Goal: Transaction & Acquisition: Obtain resource

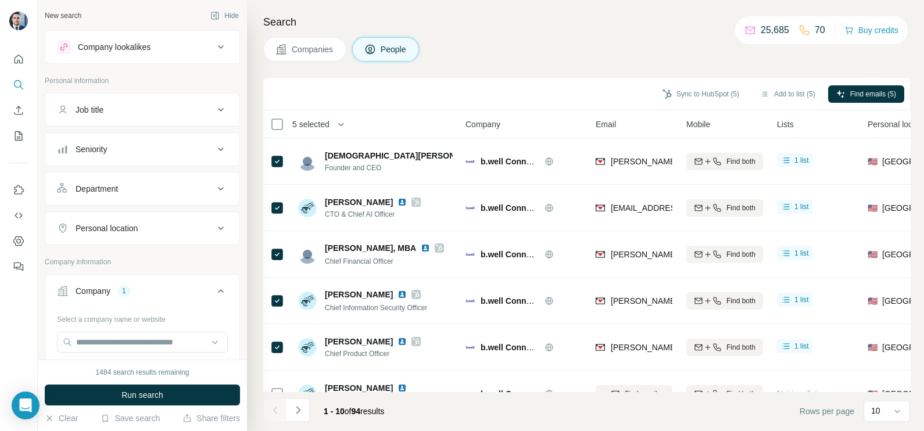
scroll to position [72, 0]
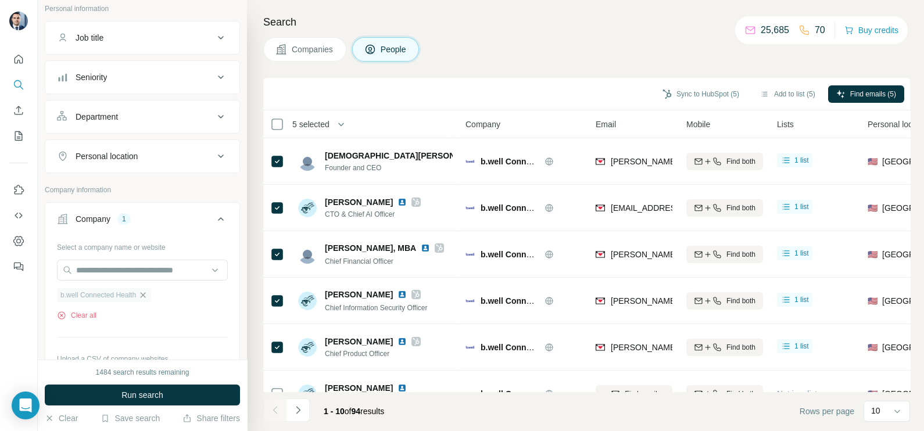
click at [148, 293] on icon "button" at bounding box center [142, 294] width 9 height 9
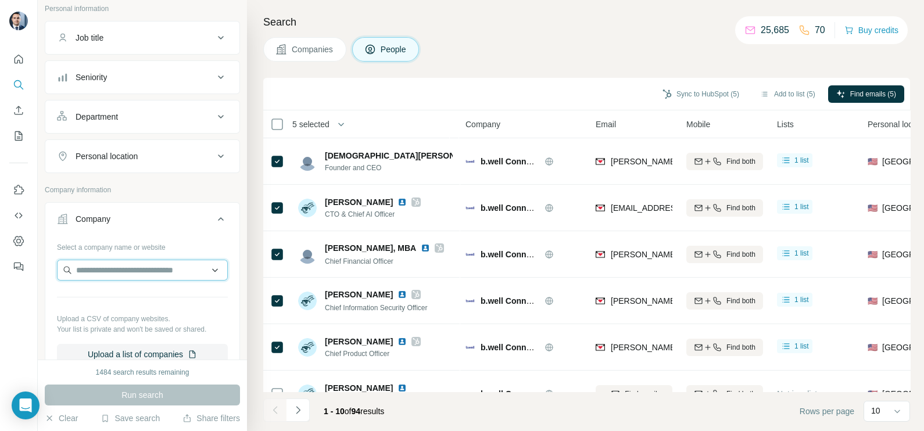
click at [125, 269] on input "text" at bounding box center [142, 270] width 171 height 21
click at [302, 47] on span "Companies" at bounding box center [313, 50] width 42 height 12
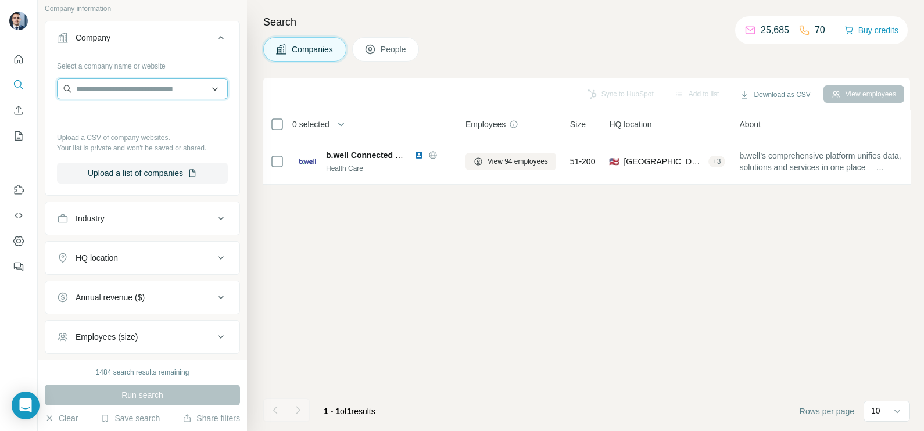
click at [122, 92] on input "text" at bounding box center [142, 88] width 171 height 21
paste input "**********"
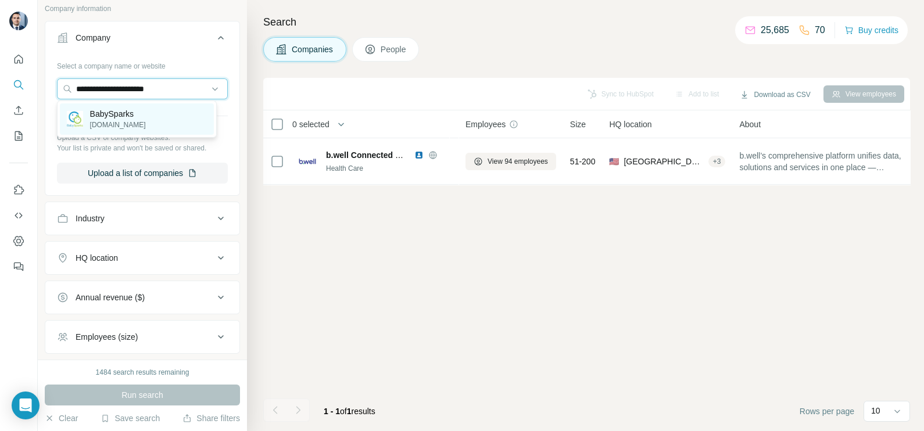
type input "**********"
click at [118, 123] on p "[DOMAIN_NAME]" at bounding box center [118, 125] width 56 height 10
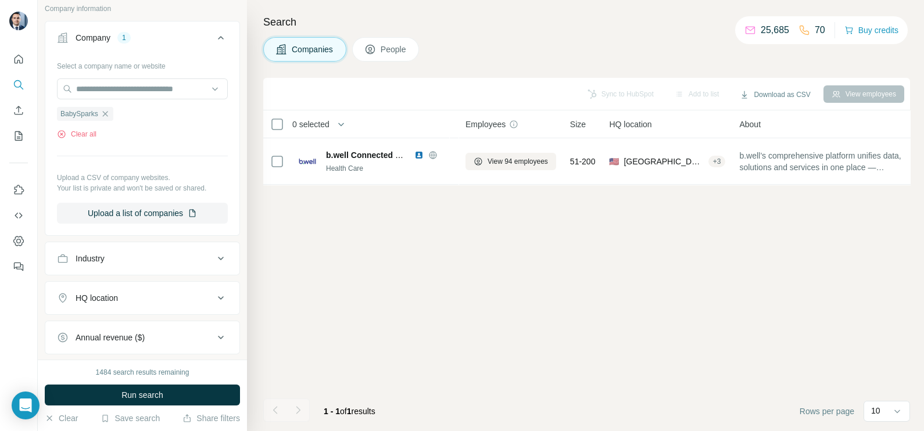
click at [151, 394] on span "Run search" at bounding box center [142, 395] width 42 height 12
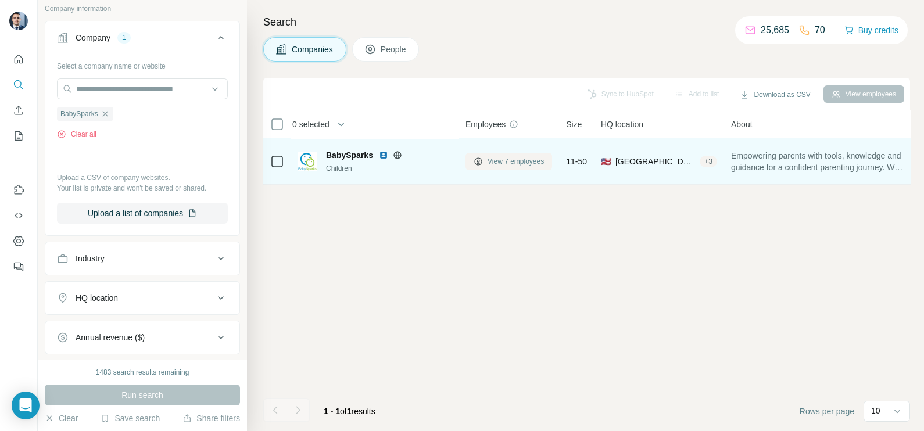
click at [515, 160] on span "View 7 employees" at bounding box center [515, 161] width 56 height 10
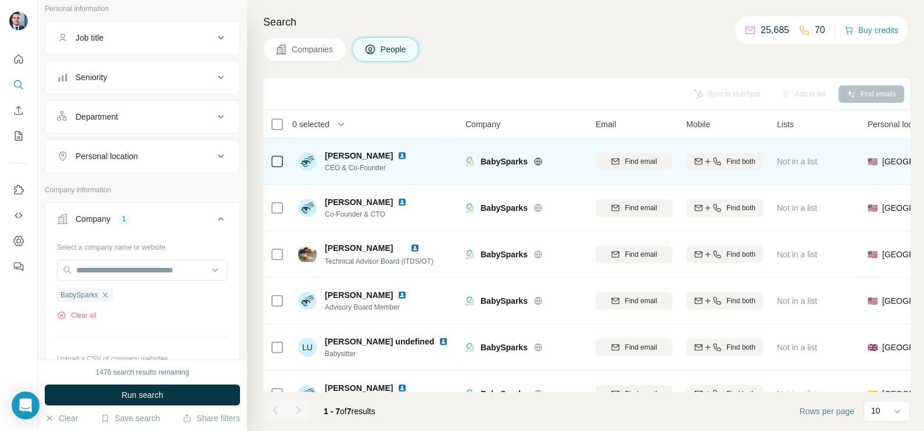
click at [540, 167] on div "BabySparks" at bounding box center [523, 161] width 116 height 32
click at [536, 163] on icon at bounding box center [537, 161] width 9 height 9
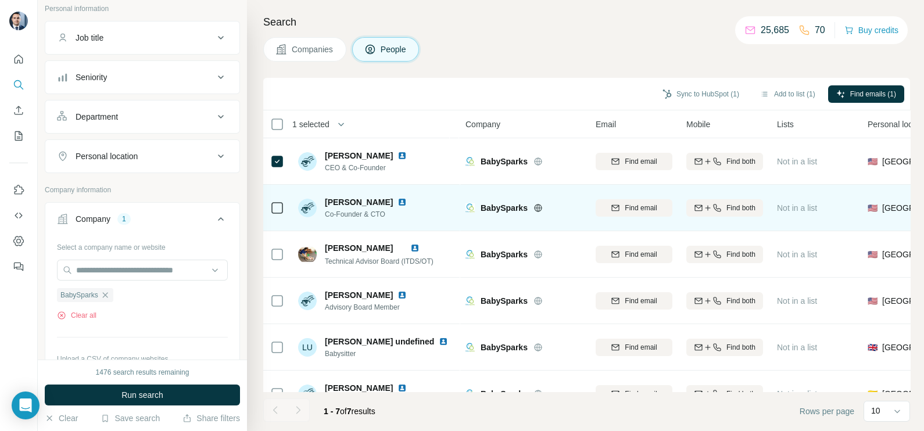
click at [270, 209] on icon at bounding box center [277, 208] width 14 height 14
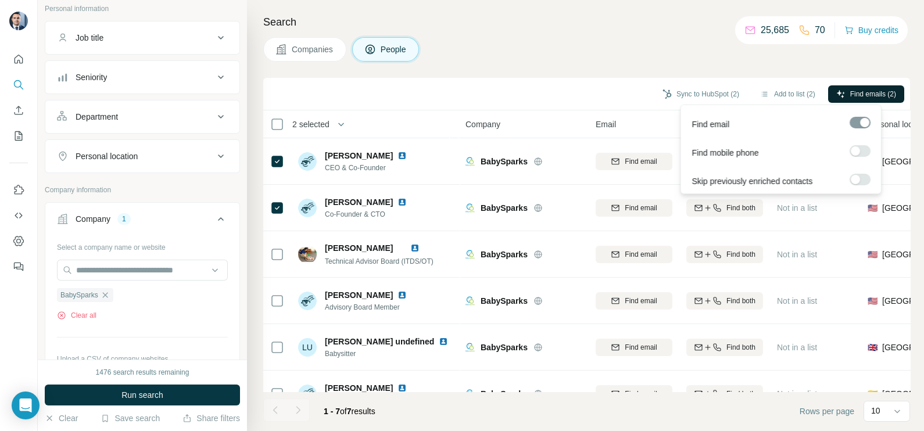
click at [882, 90] on span "Find emails (2)" at bounding box center [873, 94] width 46 height 10
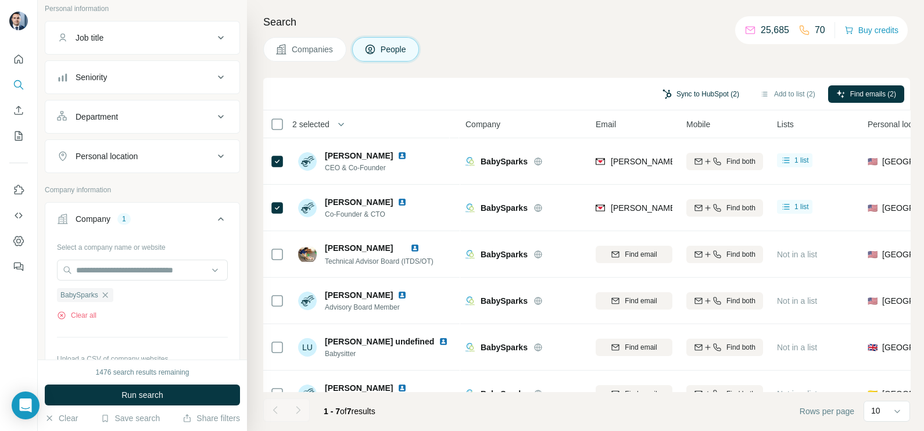
click at [686, 99] on button "Sync to HubSpot (2)" at bounding box center [700, 93] width 93 height 17
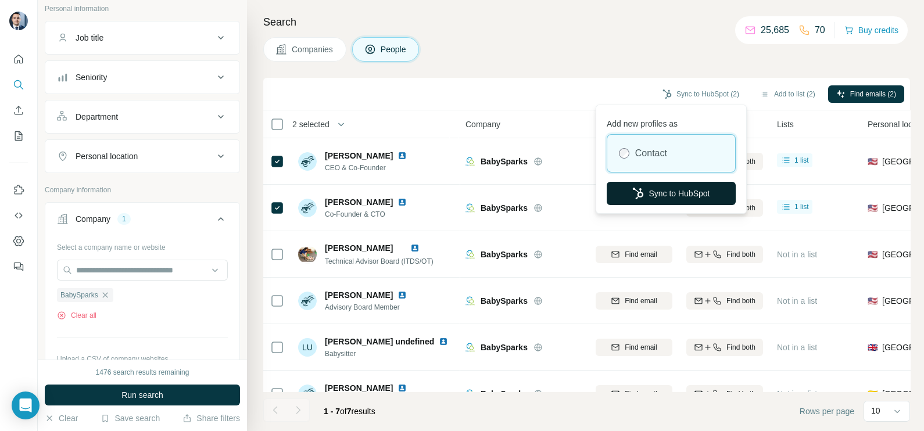
click at [674, 190] on button "Sync to HubSpot" at bounding box center [671, 193] width 129 height 23
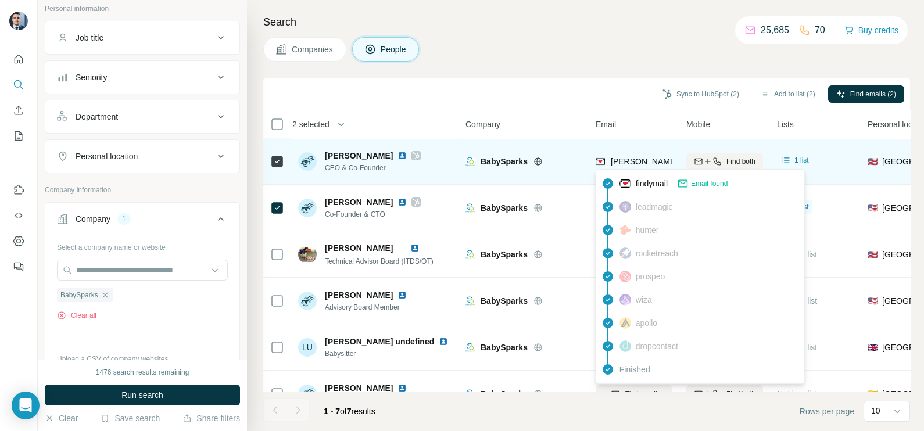
click at [643, 163] on span "[PERSON_NAME][EMAIL_ADDRESS][DOMAIN_NAME]" at bounding box center [713, 161] width 205 height 9
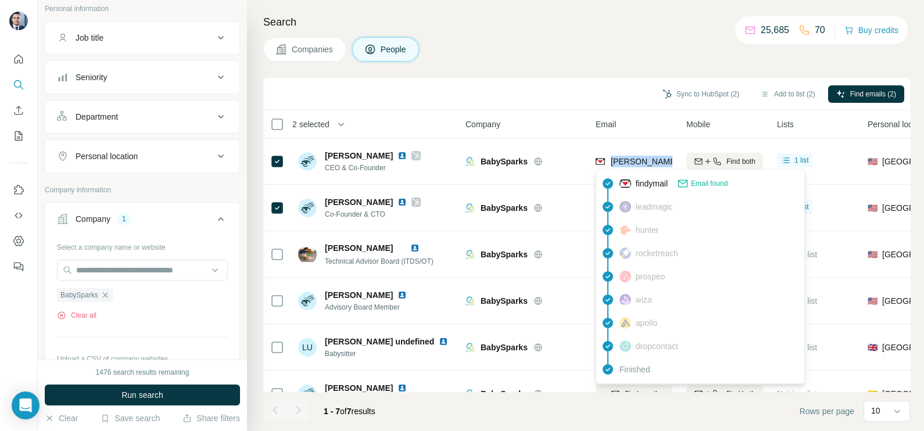
copy tr "[PERSON_NAME][EMAIL_ADDRESS][DOMAIN_NAME]"
click at [602, 91] on div "Sync to HubSpot (2) Add to list (2) Find emails (2)" at bounding box center [586, 94] width 635 height 20
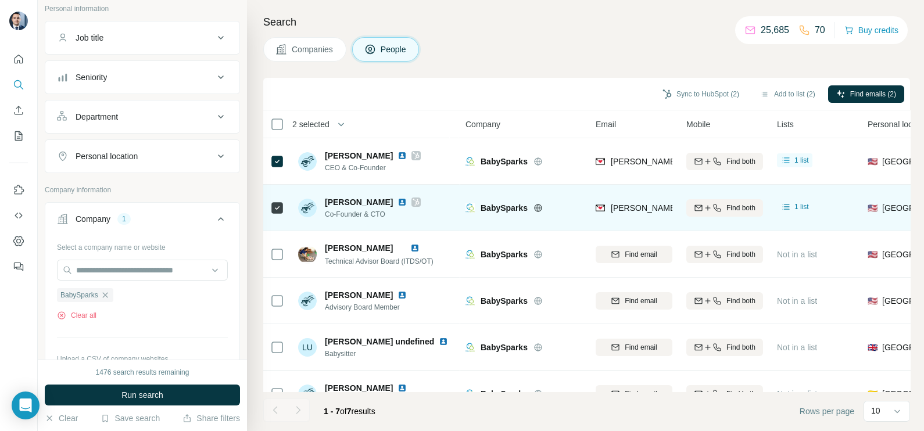
click at [632, 207] on span "[PERSON_NAME][EMAIL_ADDRESS][DOMAIN_NAME]" at bounding box center [713, 207] width 205 height 9
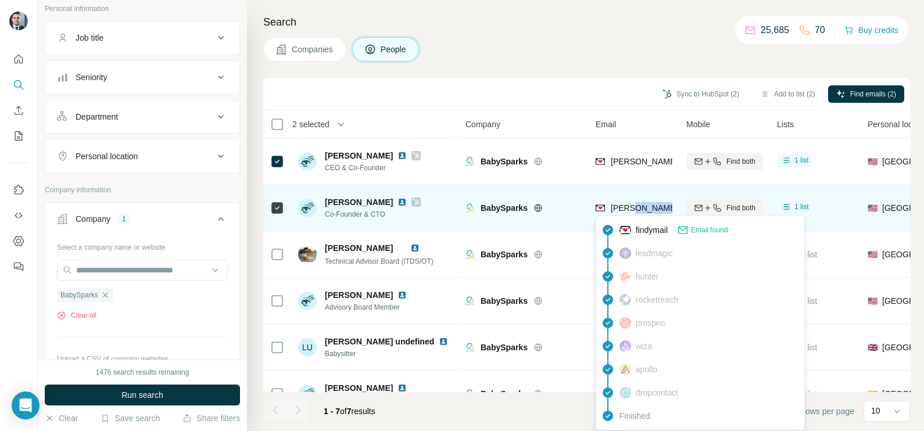
click at [632, 207] on span "[PERSON_NAME][EMAIL_ADDRESS][DOMAIN_NAME]" at bounding box center [713, 207] width 205 height 9
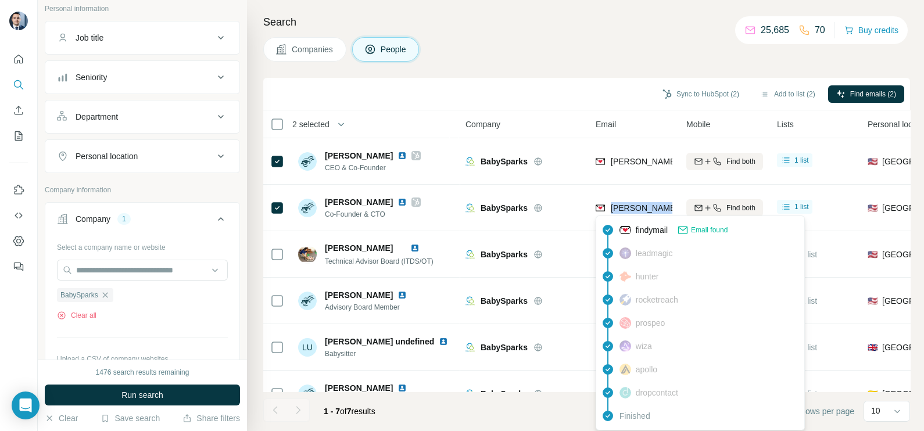
copy tr "[PERSON_NAME][EMAIL_ADDRESS][DOMAIN_NAME]"
click at [98, 293] on span "BabySparks" at bounding box center [79, 295] width 38 height 10
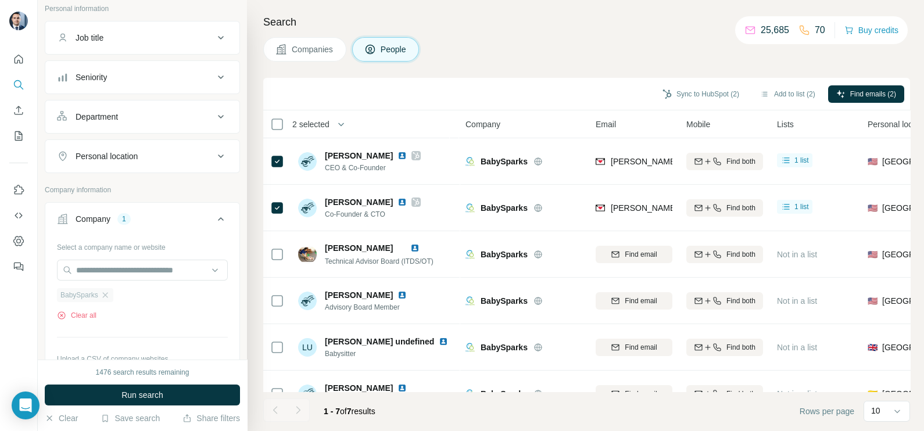
click at [112, 294] on div "BabySparks" at bounding box center [85, 295] width 56 height 14
click at [105, 293] on icon "button" at bounding box center [104, 294] width 5 height 5
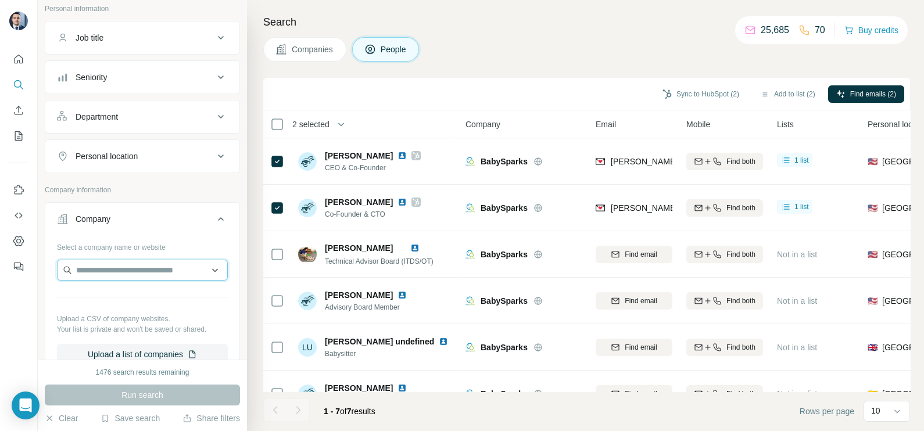
click at [121, 271] on input "text" at bounding box center [142, 270] width 171 height 21
paste input "**********"
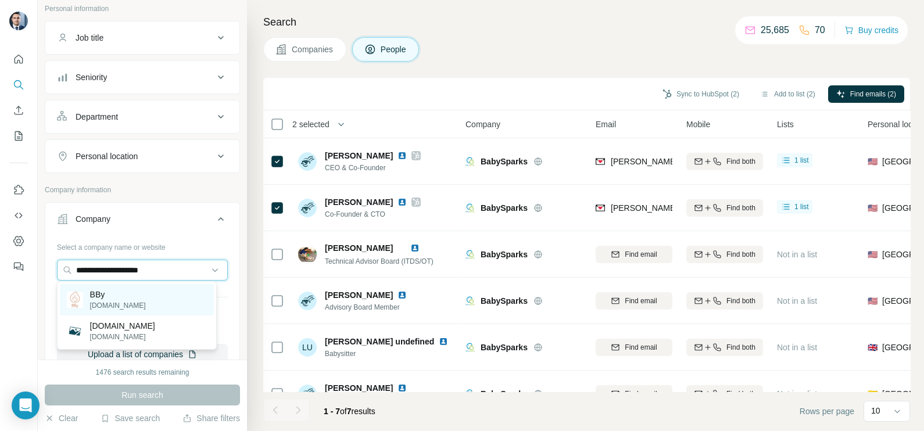
type input "**********"
click at [149, 295] on div "BBy [DOMAIN_NAME]" at bounding box center [137, 299] width 154 height 31
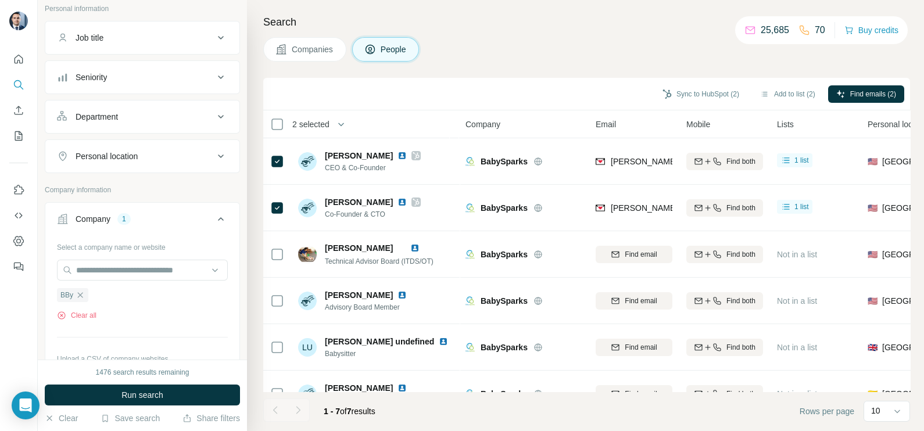
click at [315, 55] on button "Companies" at bounding box center [304, 49] width 83 height 24
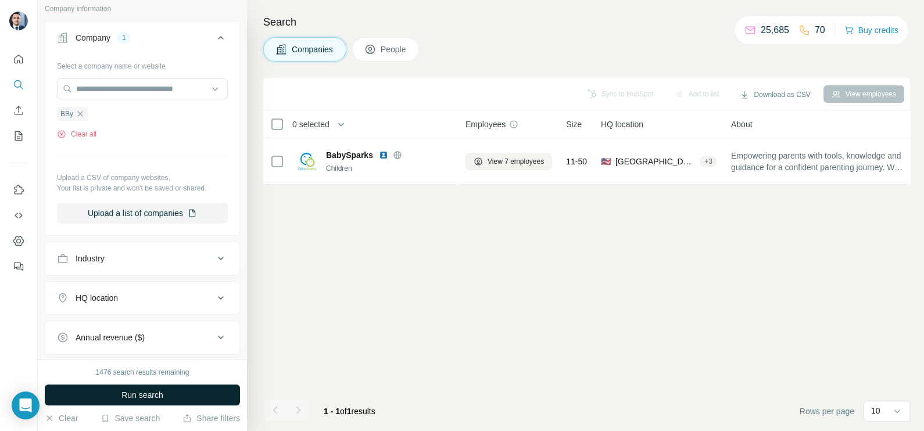
click at [148, 394] on span "Run search" at bounding box center [142, 395] width 42 height 12
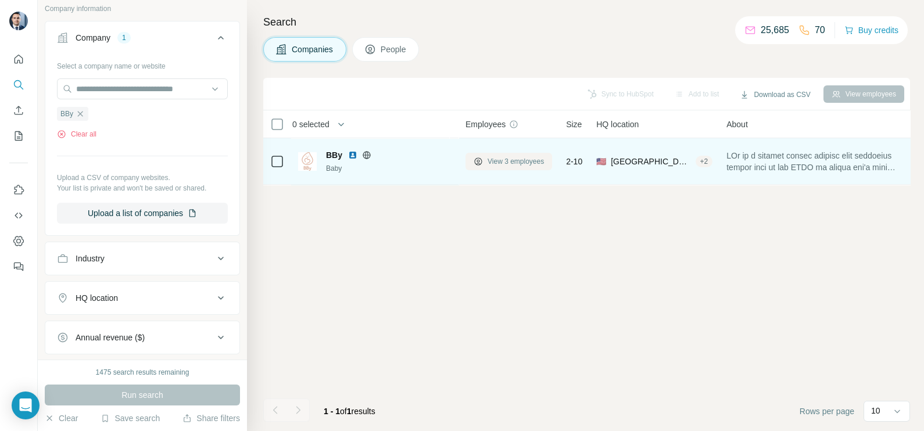
click at [521, 163] on span "View 3 employees" at bounding box center [515, 161] width 56 height 10
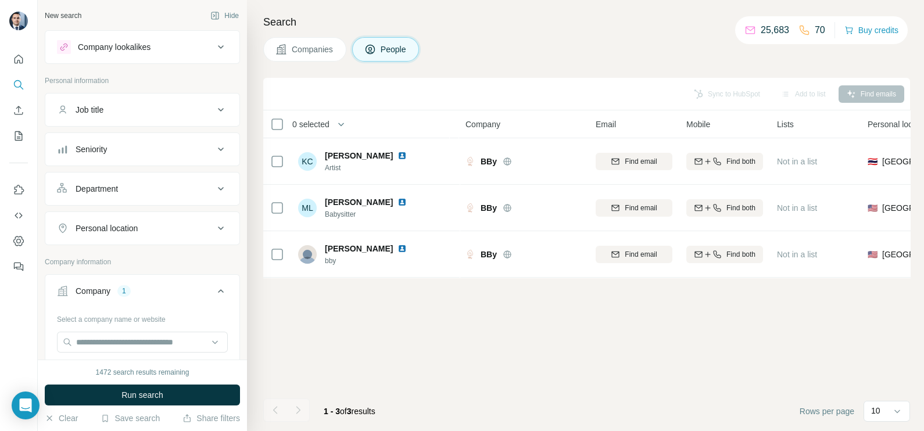
scroll to position [218, 0]
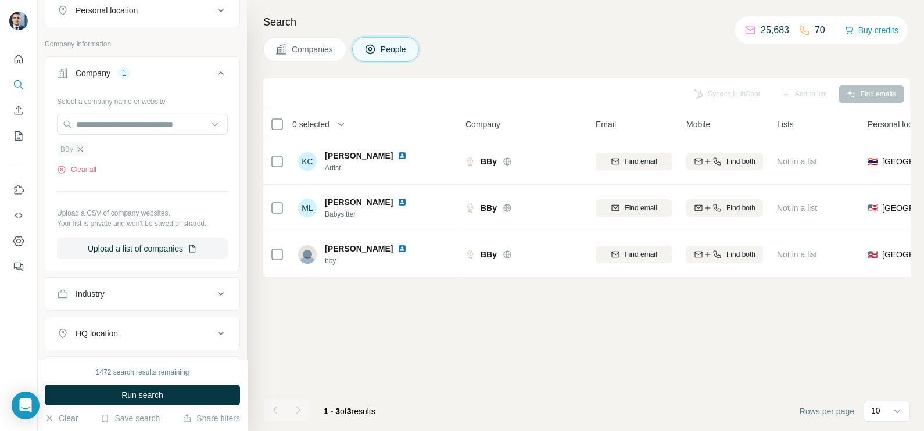
click at [83, 146] on icon "button" at bounding box center [80, 149] width 9 height 9
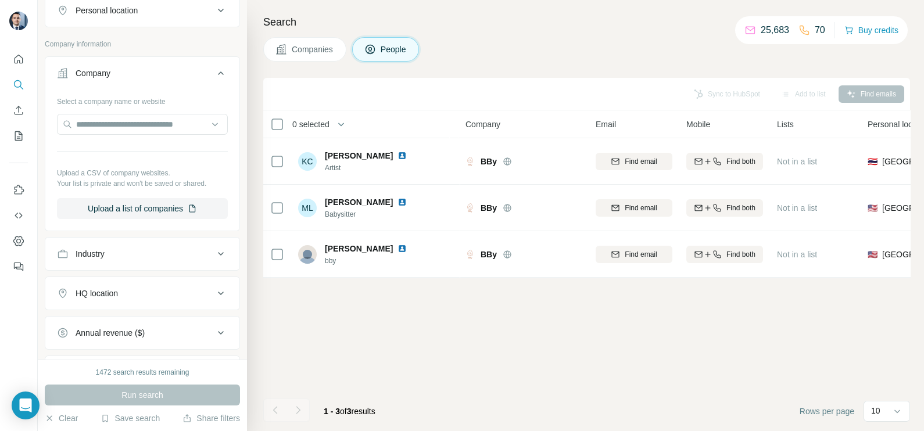
click at [331, 40] on button "Companies" at bounding box center [304, 49] width 83 height 24
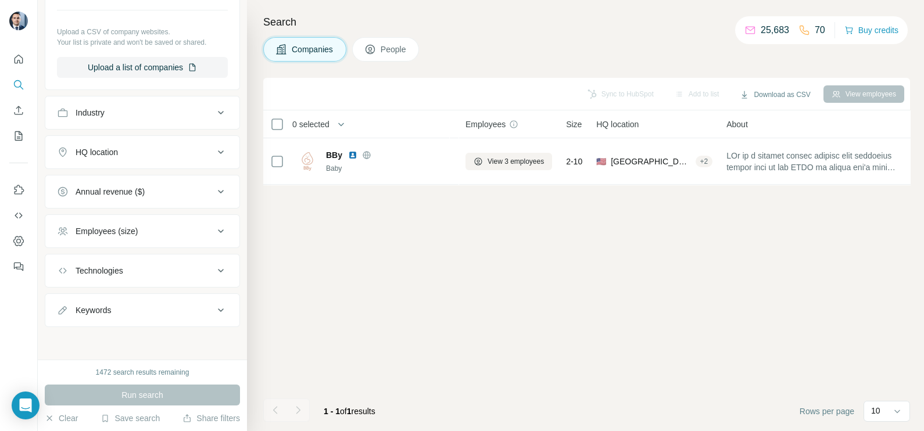
scroll to position [175, 0]
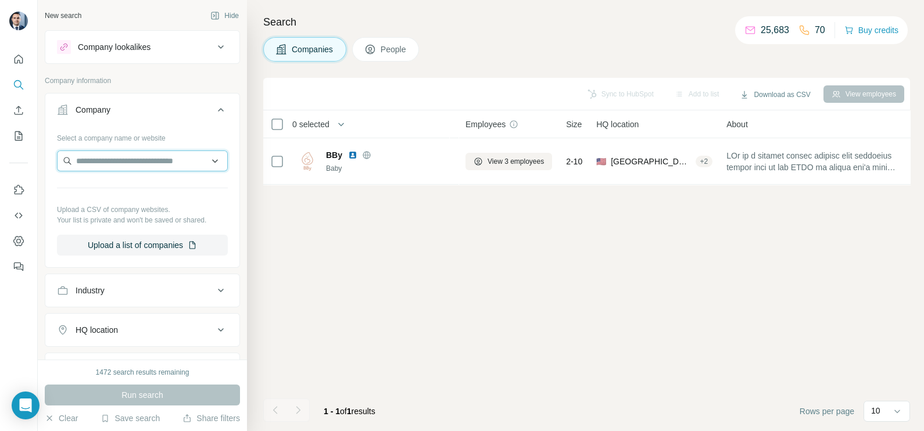
click at [107, 156] on input "text" at bounding box center [142, 160] width 171 height 21
paste input "**********"
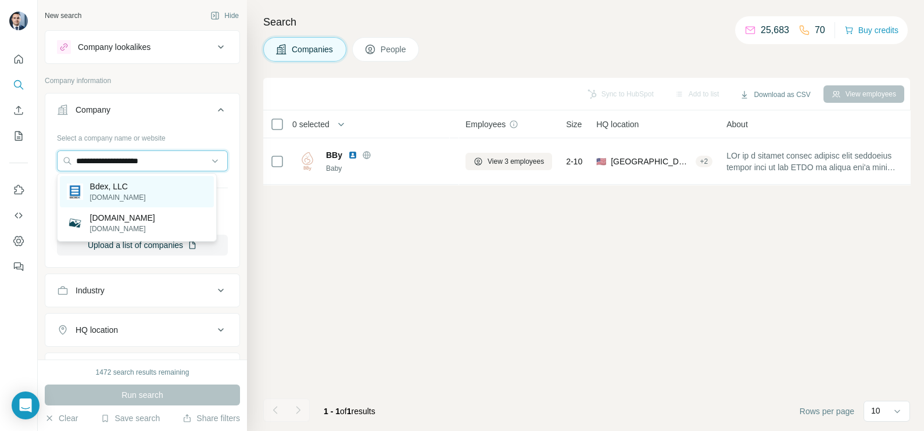
type input "**********"
click at [139, 188] on div "Bdex, LLC [DOMAIN_NAME]" at bounding box center [137, 191] width 154 height 31
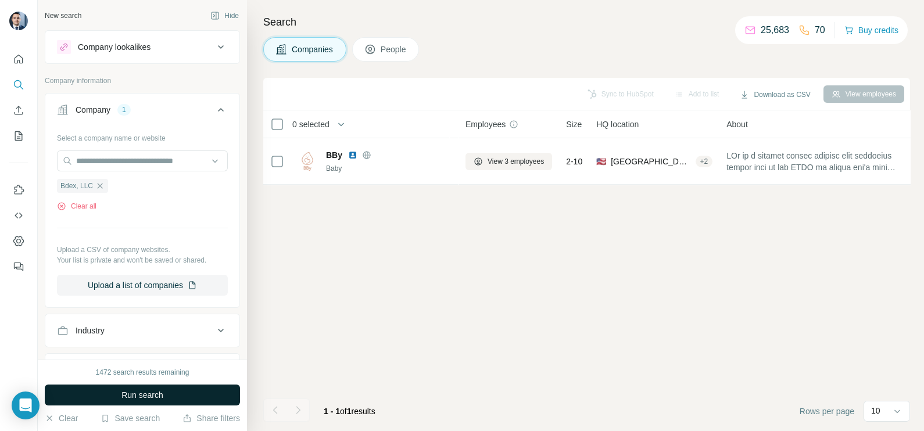
click at [141, 387] on button "Run search" at bounding box center [142, 395] width 195 height 21
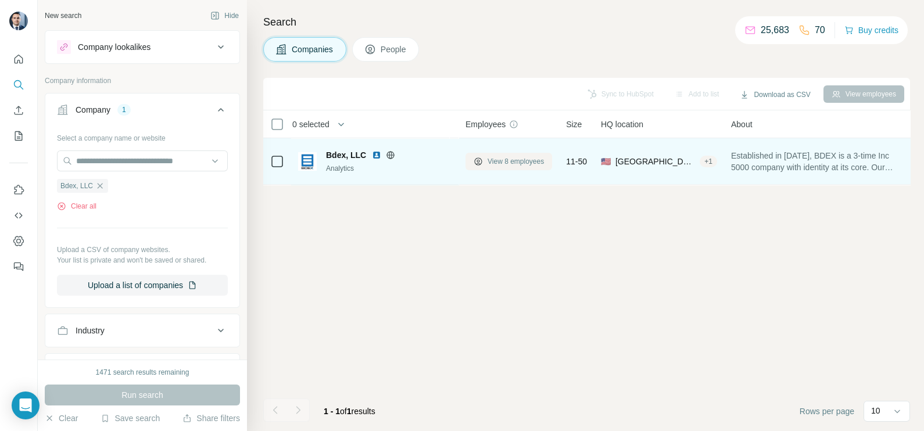
click at [503, 163] on span "View 8 employees" at bounding box center [515, 161] width 56 height 10
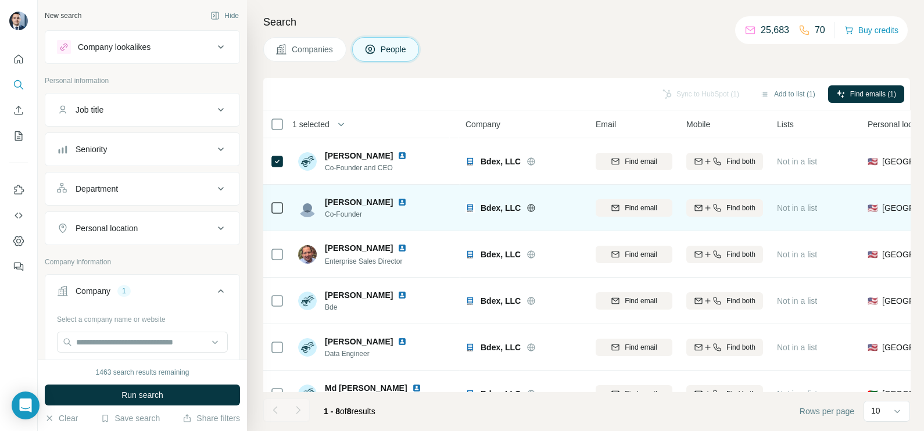
click at [277, 220] on div at bounding box center [277, 208] width 14 height 32
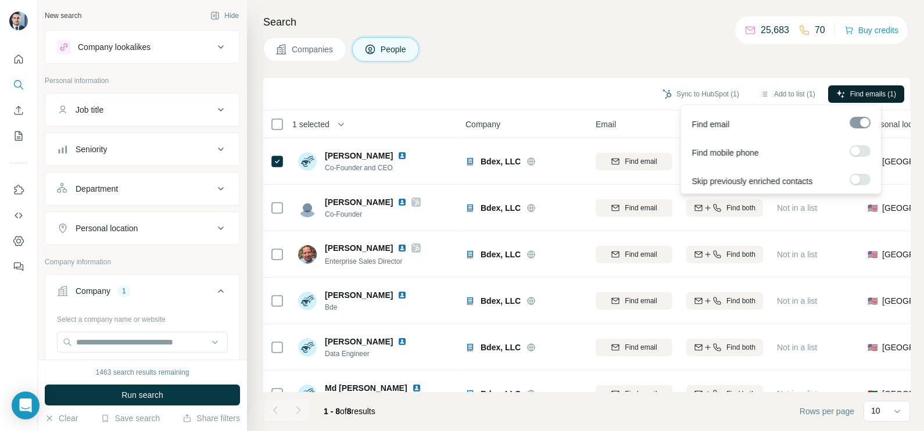
click at [883, 93] on span "Find emails (1)" at bounding box center [873, 94] width 46 height 10
click at [691, 86] on button "Sync to HubSpot (1)" at bounding box center [700, 93] width 93 height 17
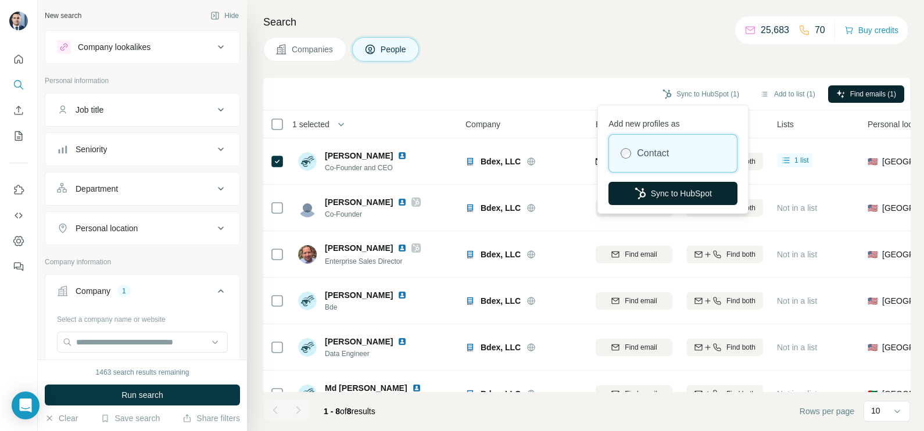
click at [644, 199] on button "Sync to HubSpot" at bounding box center [672, 193] width 129 height 23
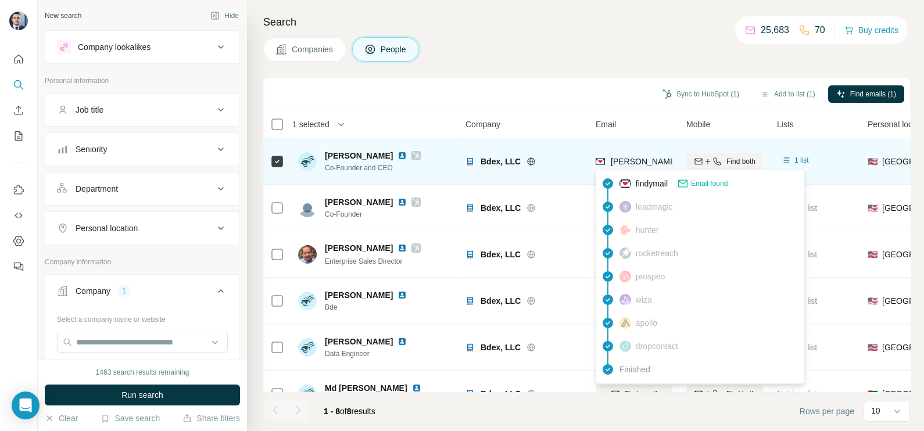
click at [630, 161] on span "[PERSON_NAME][EMAIL_ADDRESS][DOMAIN_NAME]" at bounding box center [713, 161] width 205 height 9
click at [630, 160] on span "[PERSON_NAME][EMAIL_ADDRESS][DOMAIN_NAME]" at bounding box center [713, 161] width 205 height 9
click at [629, 163] on span "[PERSON_NAME][EMAIL_ADDRESS][DOMAIN_NAME]" at bounding box center [713, 161] width 205 height 9
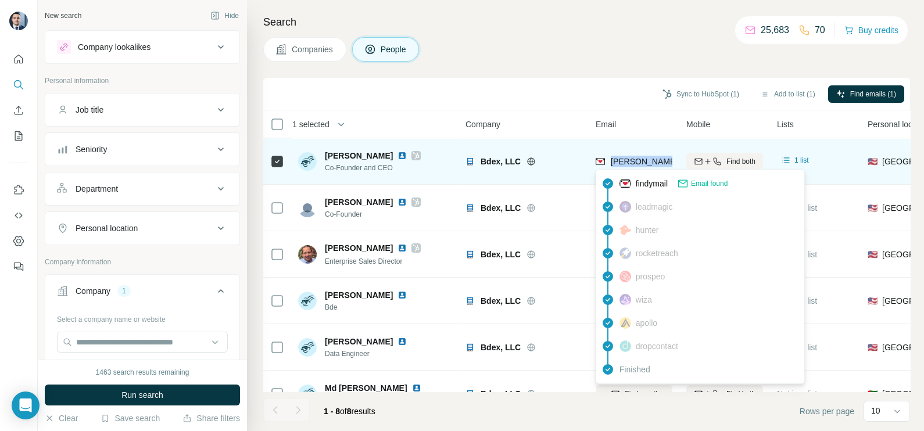
click at [629, 163] on span "[PERSON_NAME][EMAIL_ADDRESS][DOMAIN_NAME]" at bounding box center [713, 161] width 205 height 9
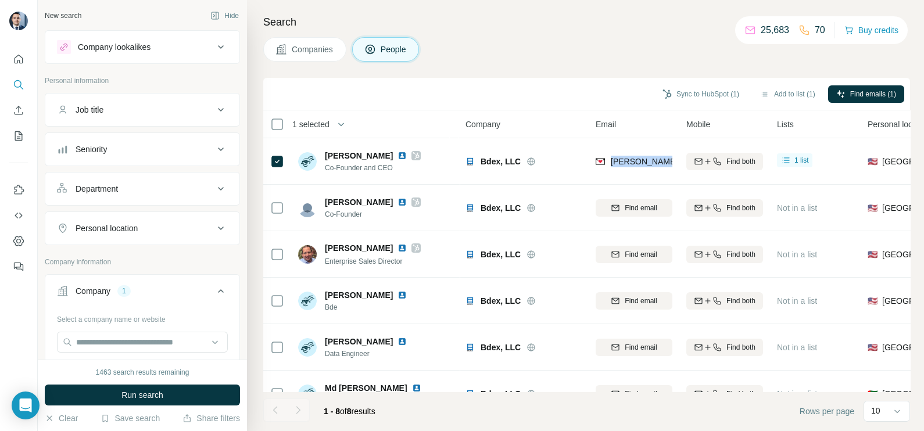
copy tr "[PERSON_NAME][EMAIL_ADDRESS][DOMAIN_NAME]"
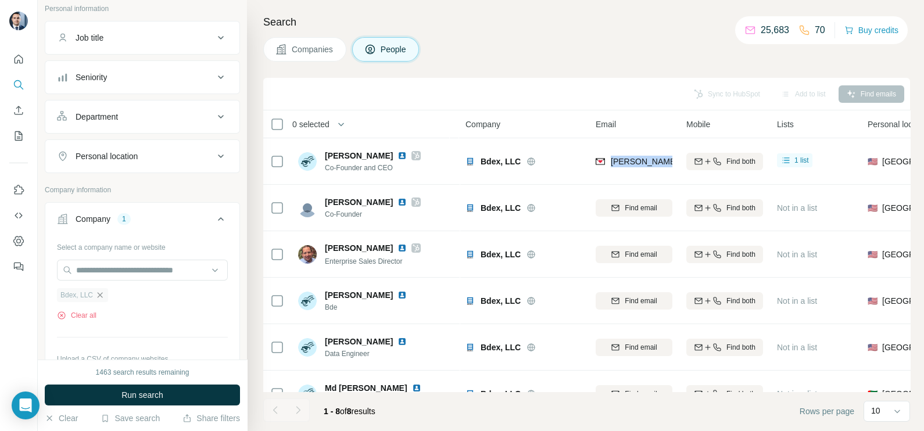
click at [102, 292] on icon "button" at bounding box center [100, 294] width 5 height 5
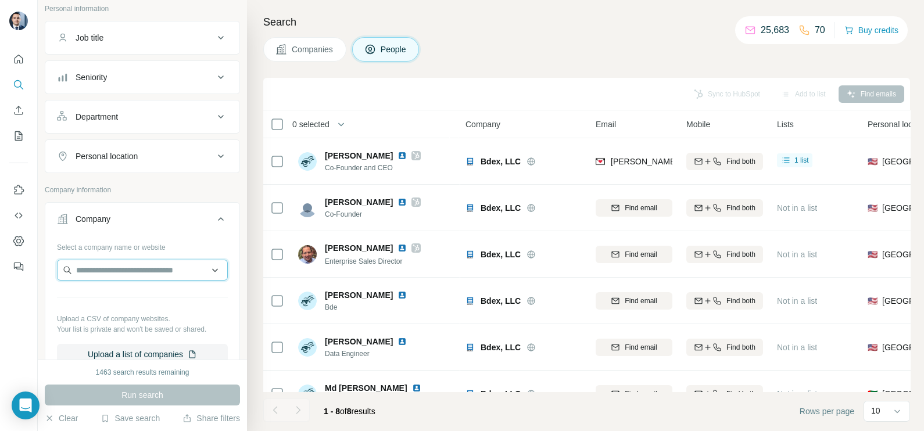
click at [113, 270] on input "text" at bounding box center [142, 270] width 171 height 21
paste input "**********"
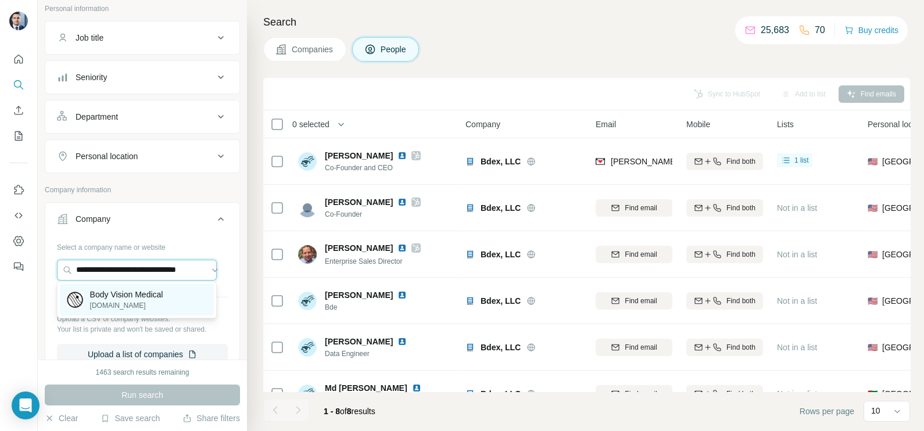
type input "**********"
click at [119, 305] on p "[DOMAIN_NAME]" at bounding box center [126, 305] width 73 height 10
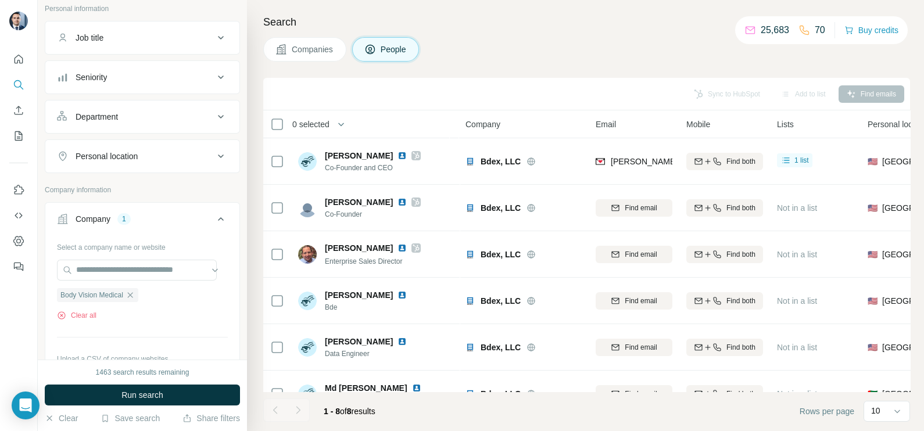
click at [307, 49] on span "Companies" at bounding box center [313, 50] width 42 height 12
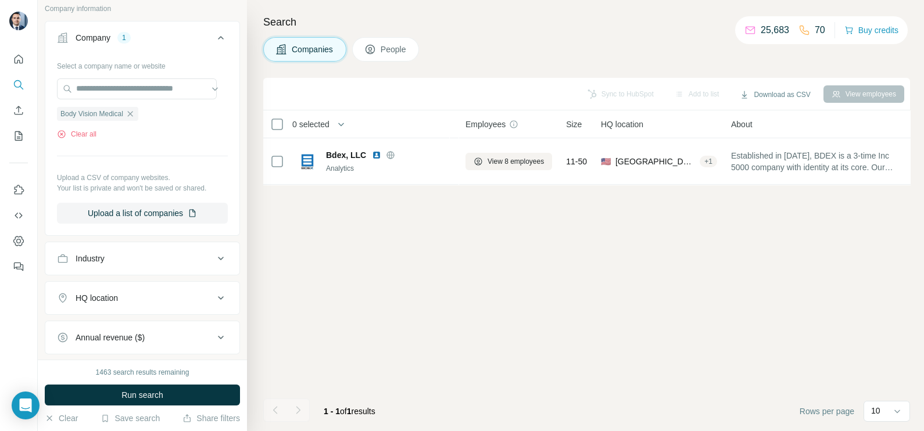
click at [136, 383] on div "1463 search results remaining Run search Clear Save search Share filters" at bounding box center [142, 395] width 209 height 71
click at [148, 393] on span "Run search" at bounding box center [142, 395] width 42 height 12
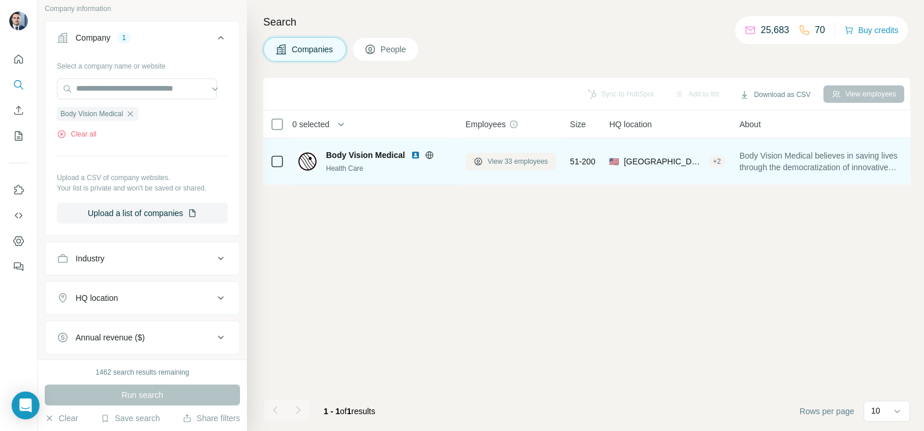
click at [498, 164] on span "View 33 employees" at bounding box center [517, 161] width 60 height 10
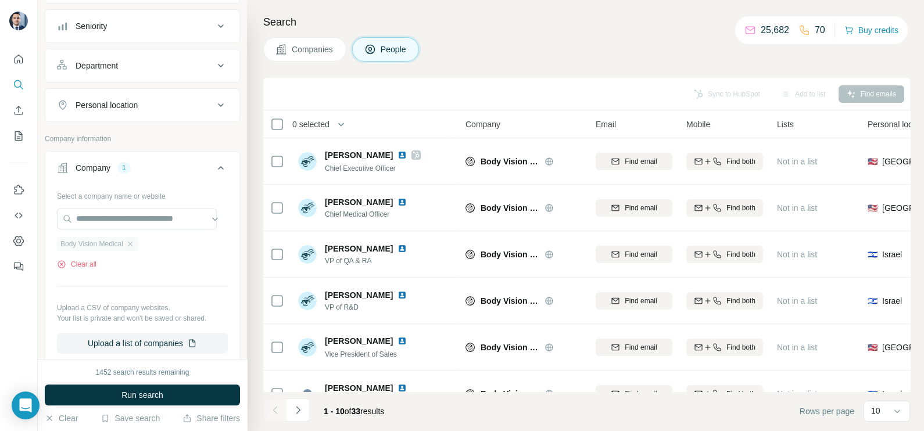
scroll to position [145, 0]
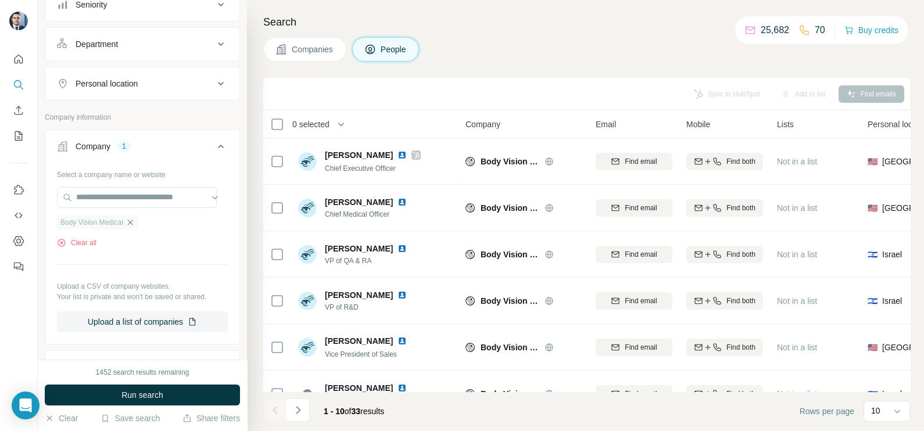
click at [132, 223] on icon "button" at bounding box center [129, 222] width 9 height 9
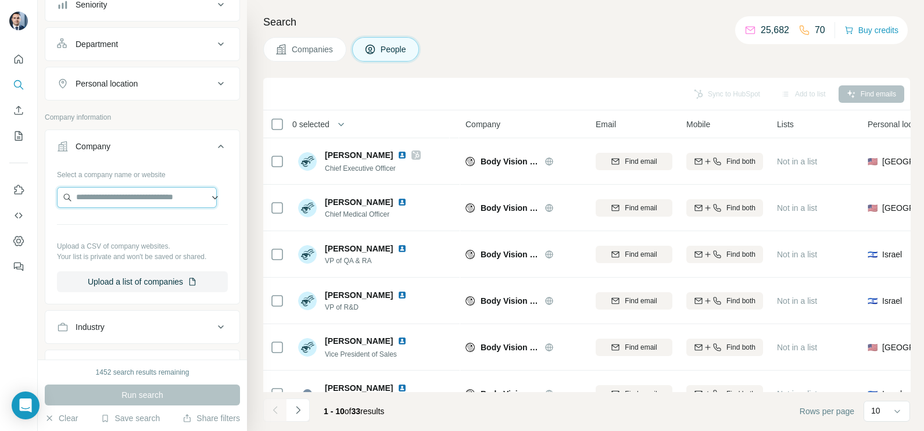
click at [134, 200] on input "text" at bounding box center [137, 197] width 160 height 21
paste input "**********"
type input "**********"
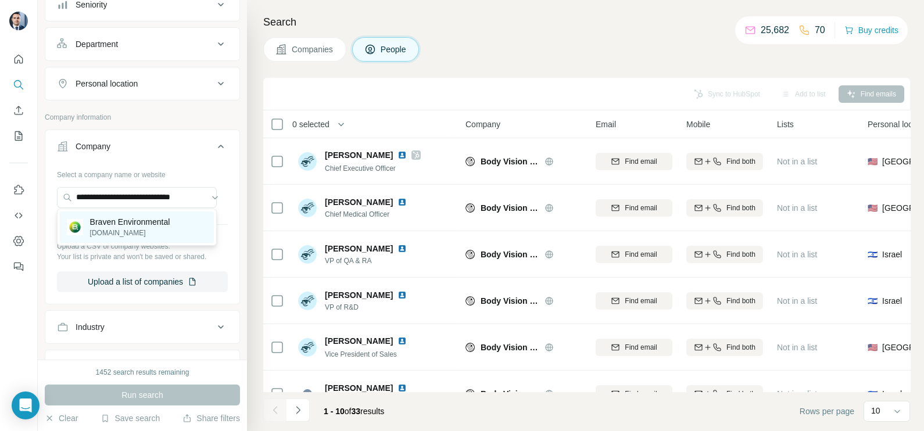
click at [125, 225] on p "Braven Environmental" at bounding box center [130, 222] width 80 height 12
